Goal: Task Accomplishment & Management: Use online tool/utility

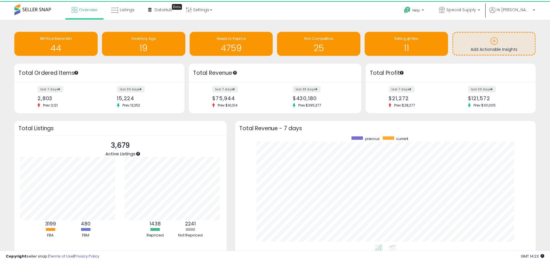
scroll to position [288500, 288321]
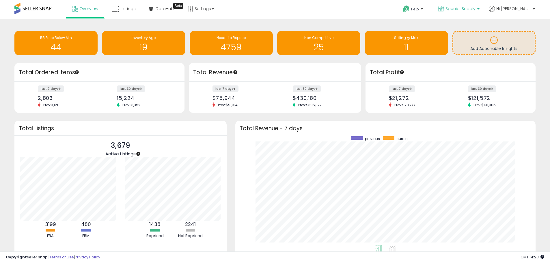
click at [475, 10] on span "Special Supply" at bounding box center [460, 9] width 30 height 6
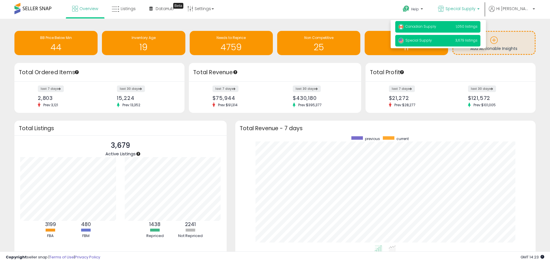
click at [477, 25] on span "1,050 listings" at bounding box center [467, 26] width 22 height 5
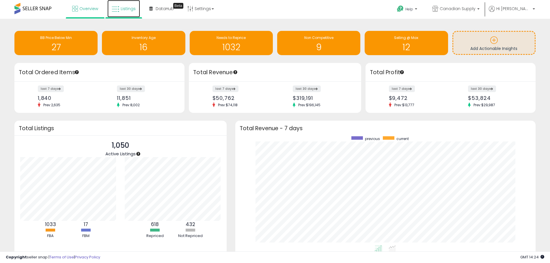
click at [118, 12] on icon at bounding box center [116, 9] width 8 height 8
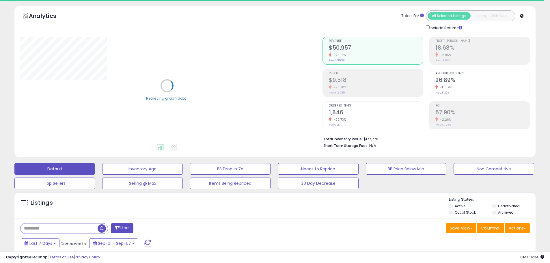
scroll to position [58, 0]
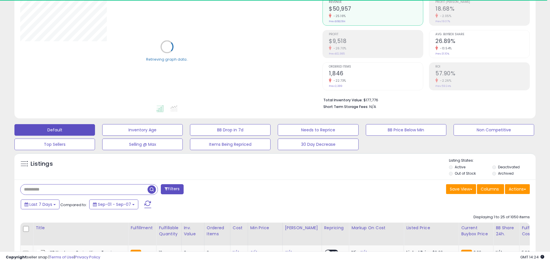
click at [75, 190] on input "text" at bounding box center [83, 189] width 127 height 10
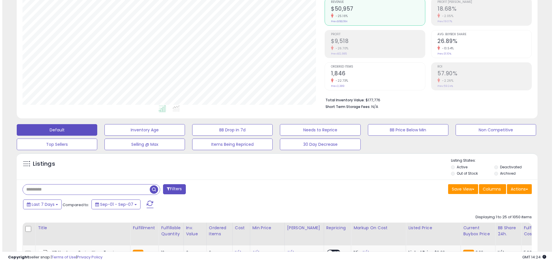
scroll to position [118, 302]
click at [105, 190] on input "text" at bounding box center [83, 189] width 127 height 10
type input "***"
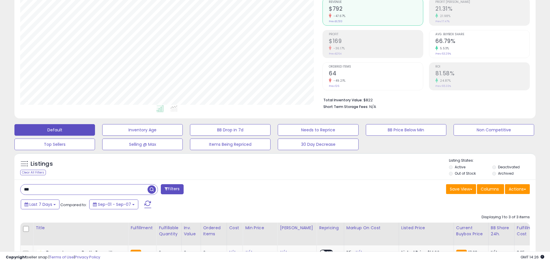
click at [149, 188] on span "button" at bounding box center [151, 189] width 8 height 8
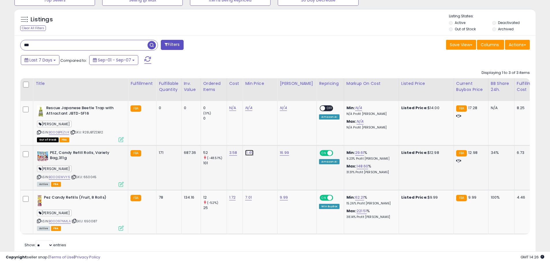
click at [251, 155] on link "11.49" at bounding box center [249, 153] width 8 height 6
type input "*****"
click button "submit" at bounding box center [265, 138] width 10 height 9
